Goal: Information Seeking & Learning: Learn about a topic

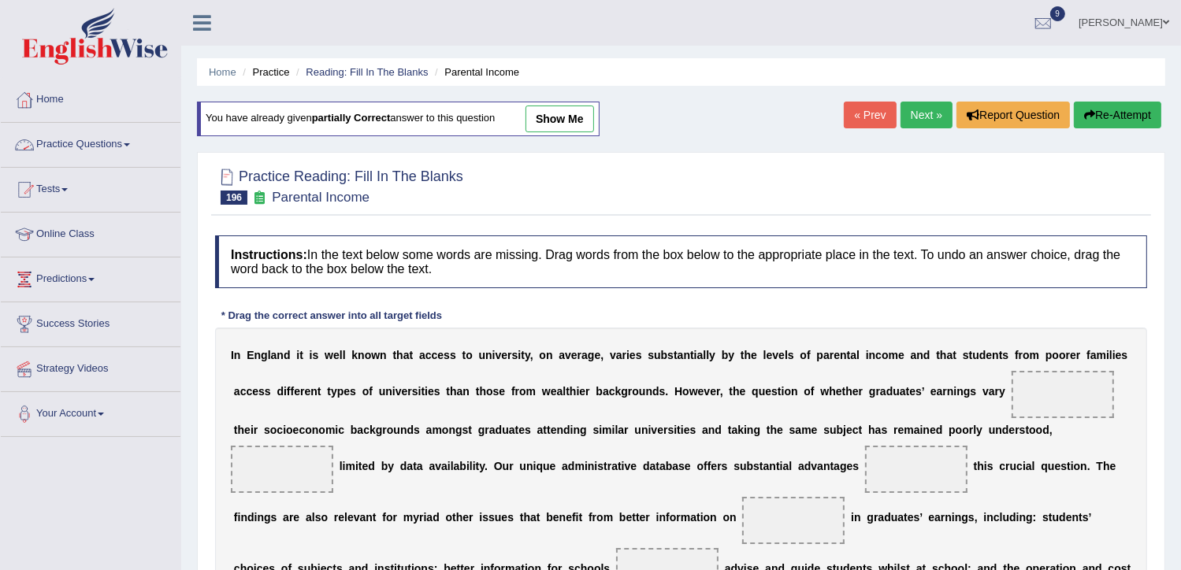
click at [102, 139] on link "Practice Questions" at bounding box center [91, 142] width 180 height 39
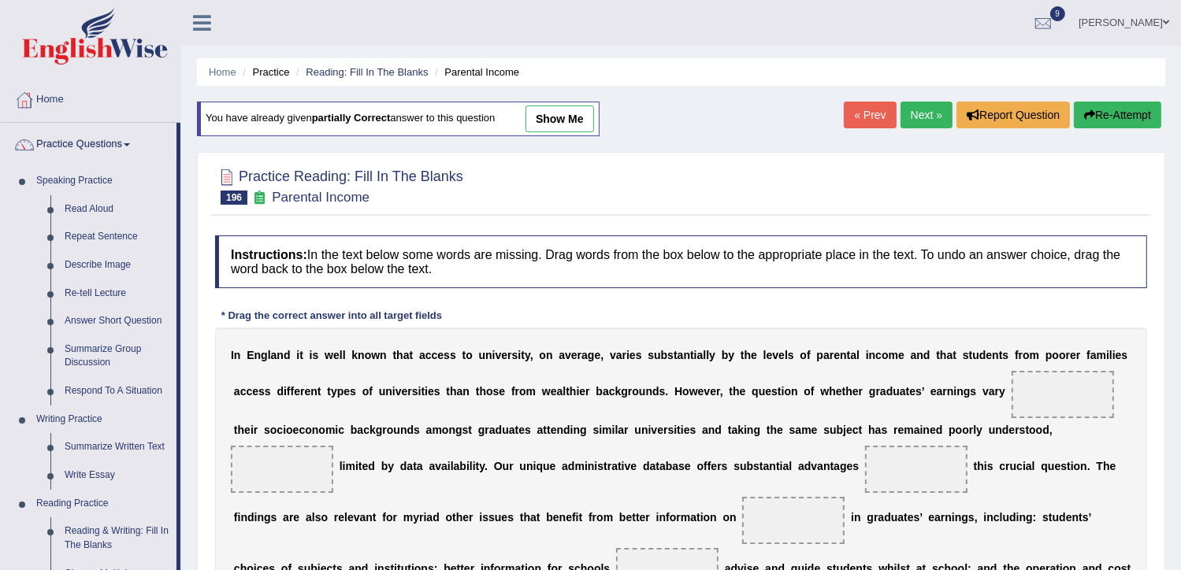
drag, startPoint x: 177, startPoint y: 147, endPoint x: 186, endPoint y: 260, distance: 113.8
click at [186, 260] on div "Toggle navigation Home Practice Questions Speaking Practice Read Aloud Repeat S…" at bounding box center [590, 409] width 1181 height 819
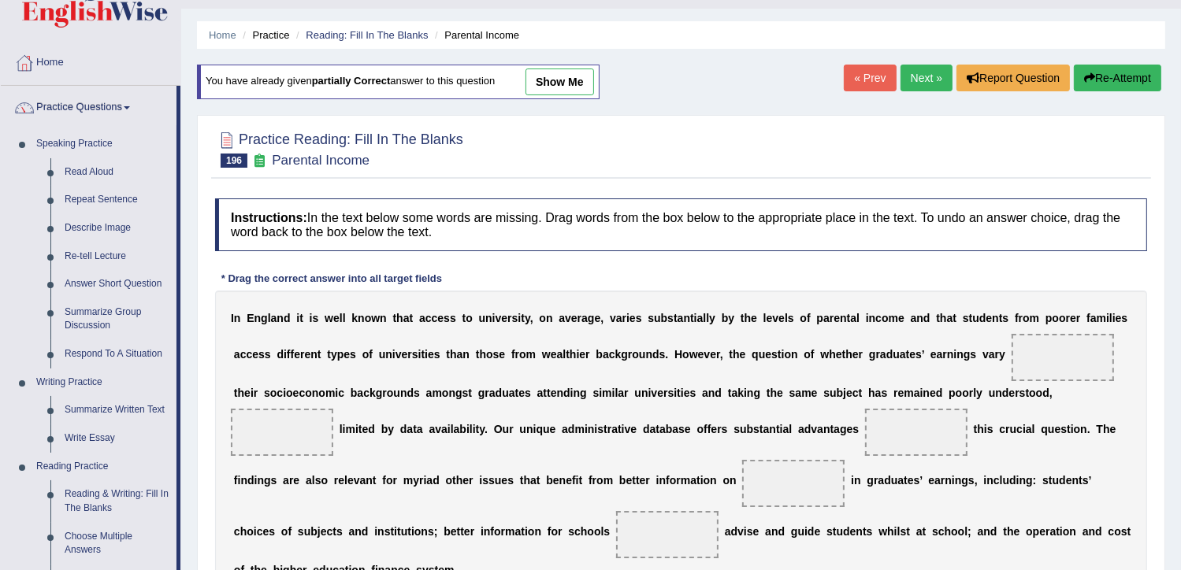
scroll to position [19, 0]
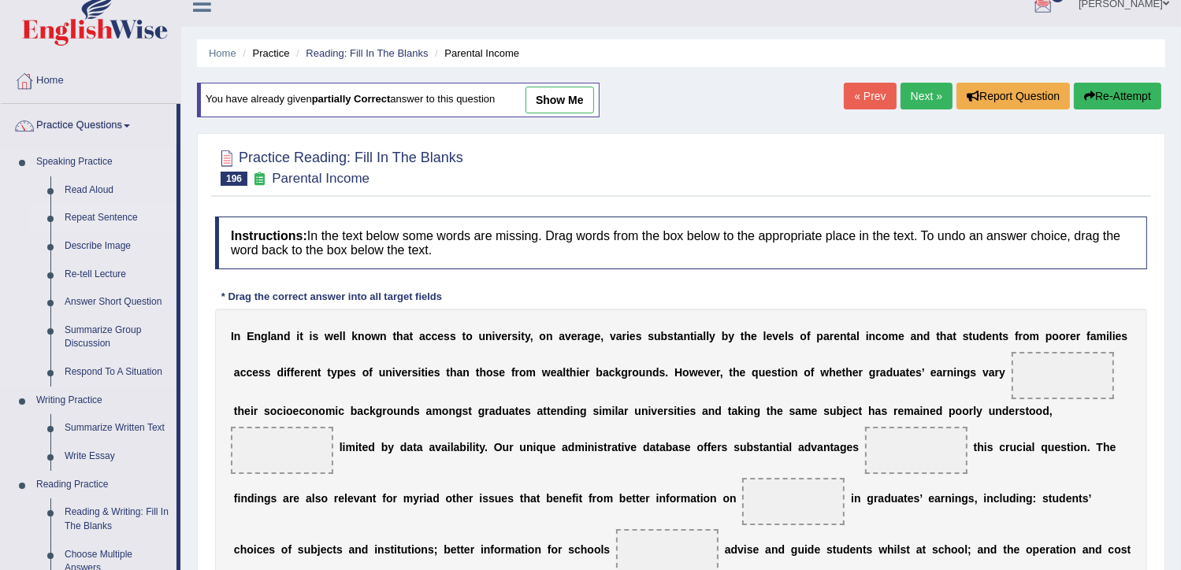
click at [113, 210] on link "Repeat Sentence" at bounding box center [117, 218] width 119 height 28
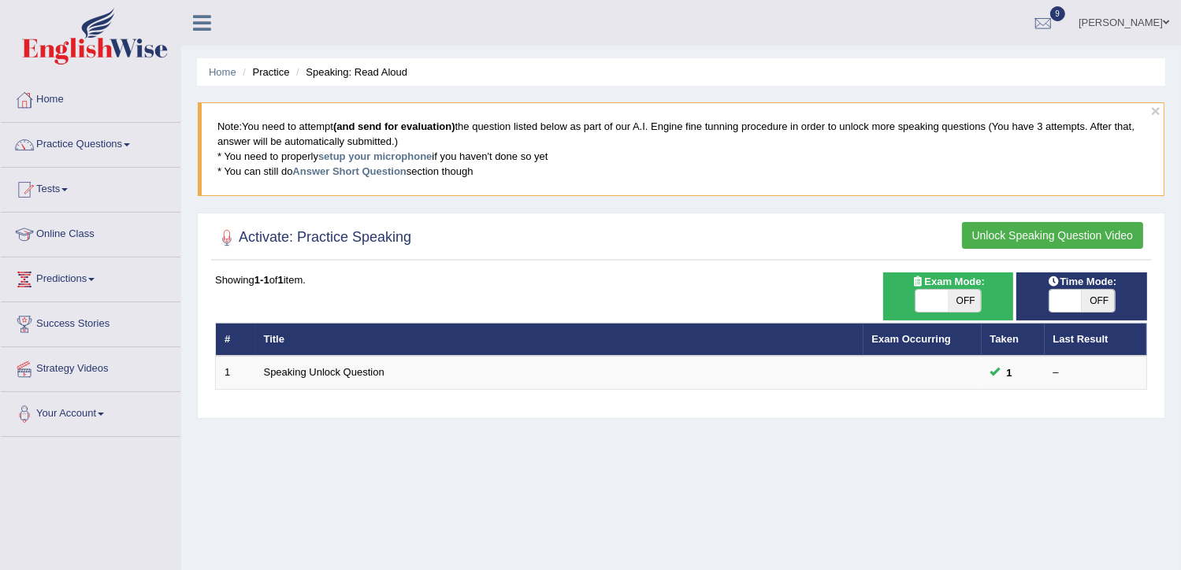
click at [1033, 232] on button "Unlock Speaking Question Video" at bounding box center [1052, 235] width 181 height 27
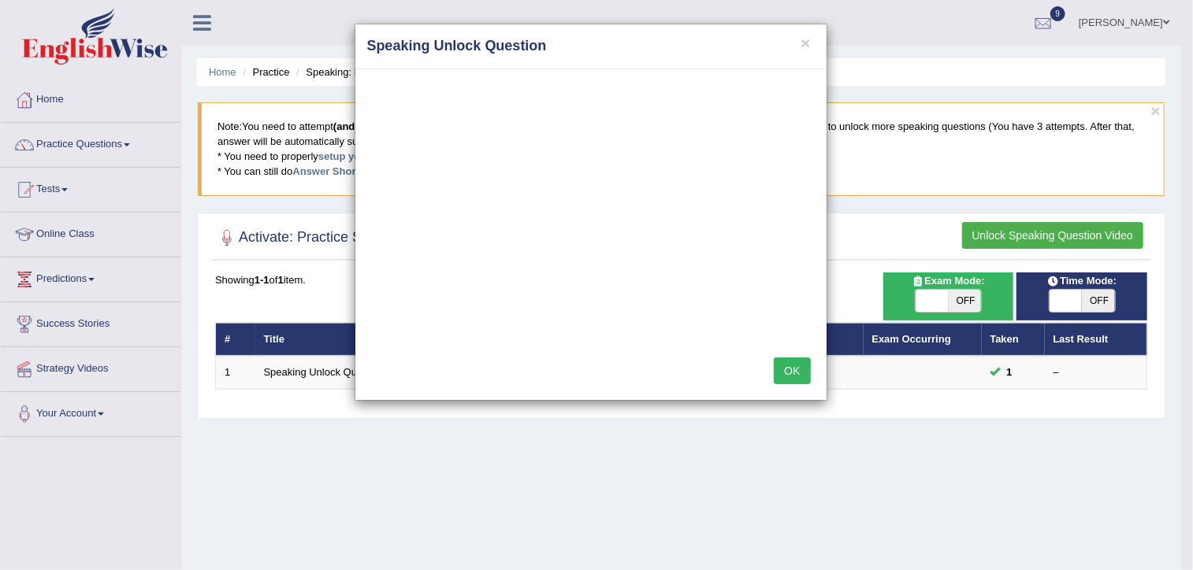
click at [791, 371] on button "OK" at bounding box center [792, 371] width 36 height 27
